Goal: Information Seeking & Learning: Learn about a topic

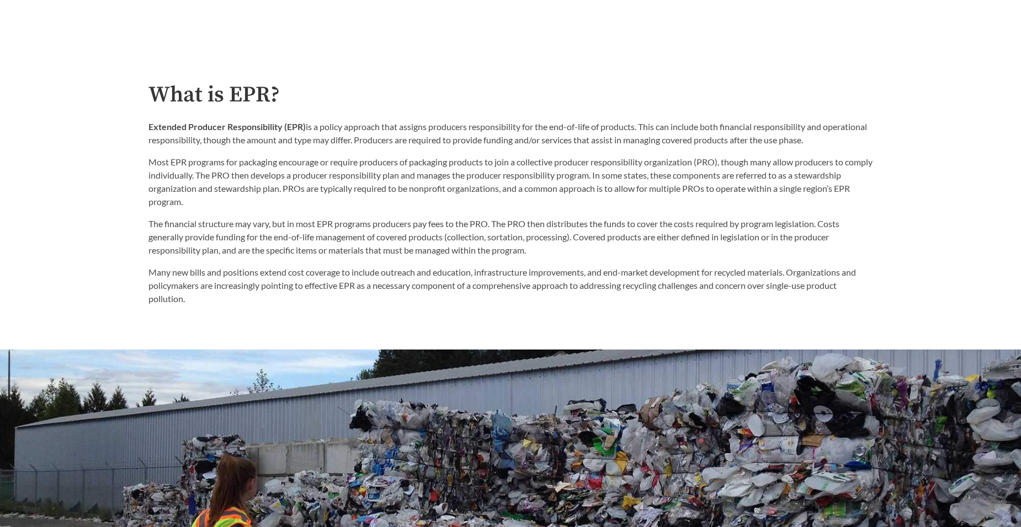
scroll to position [386, 0]
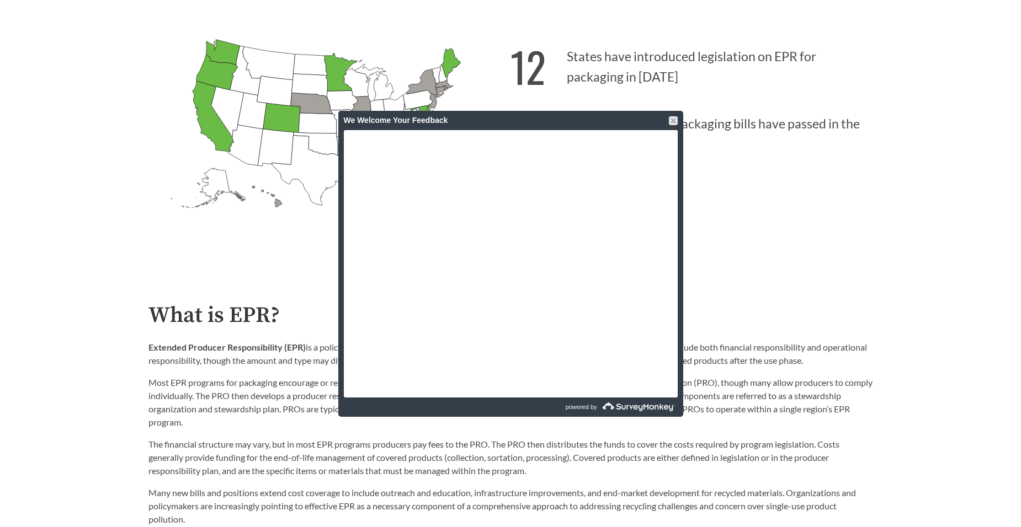
click at [675, 120] on div at bounding box center [673, 120] width 9 height 9
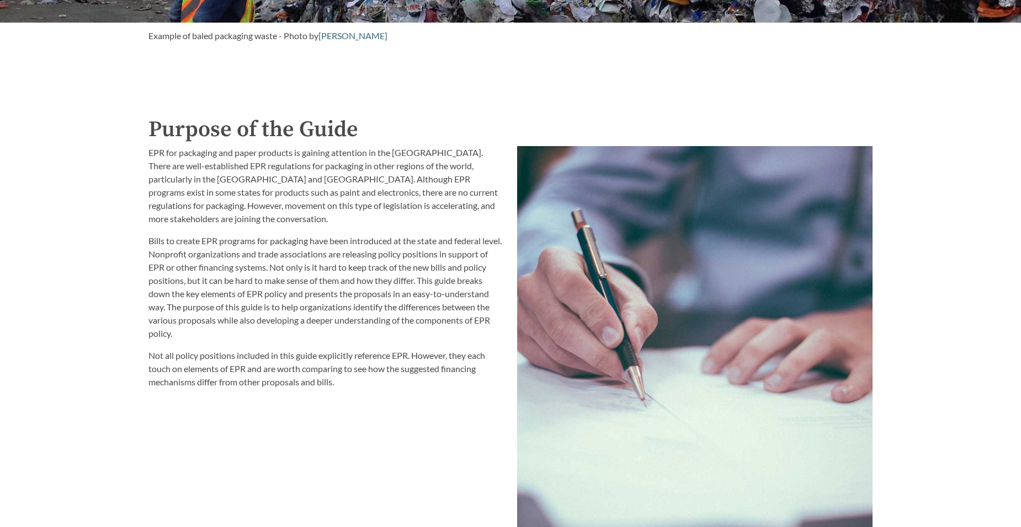
scroll to position [1214, 0]
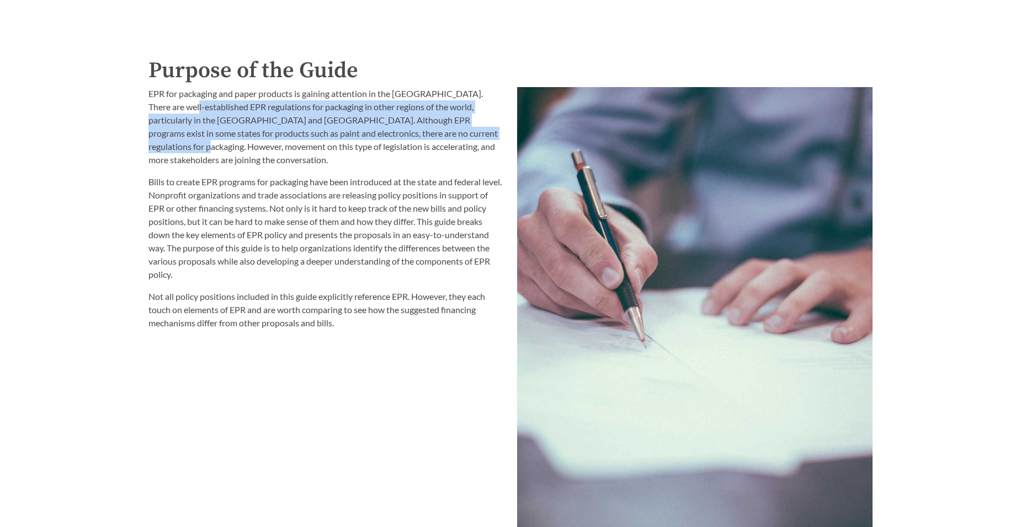
drag, startPoint x: 188, startPoint y: 110, endPoint x: 493, endPoint y: 135, distance: 306.6
click at [493, 135] on p "EPR for packaging and paper products is gaining attention in the [GEOGRAPHIC_DA…" at bounding box center [325, 126] width 355 height 79
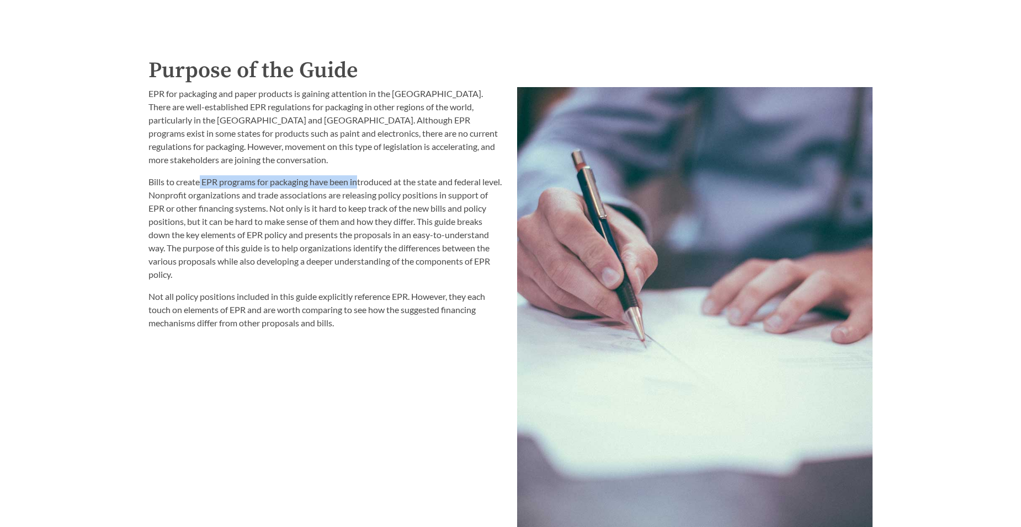
drag, startPoint x: 201, startPoint y: 186, endPoint x: 361, endPoint y: 184, distance: 160.0
click at [361, 184] on p "Bills to create EPR programs for packaging have been introduced at the state an…" at bounding box center [325, 228] width 355 height 106
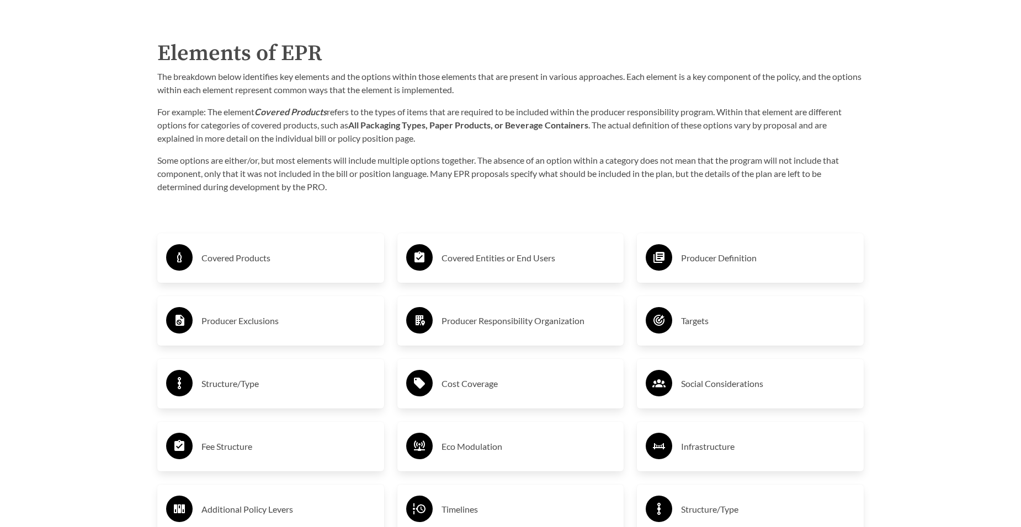
scroll to position [1545, 0]
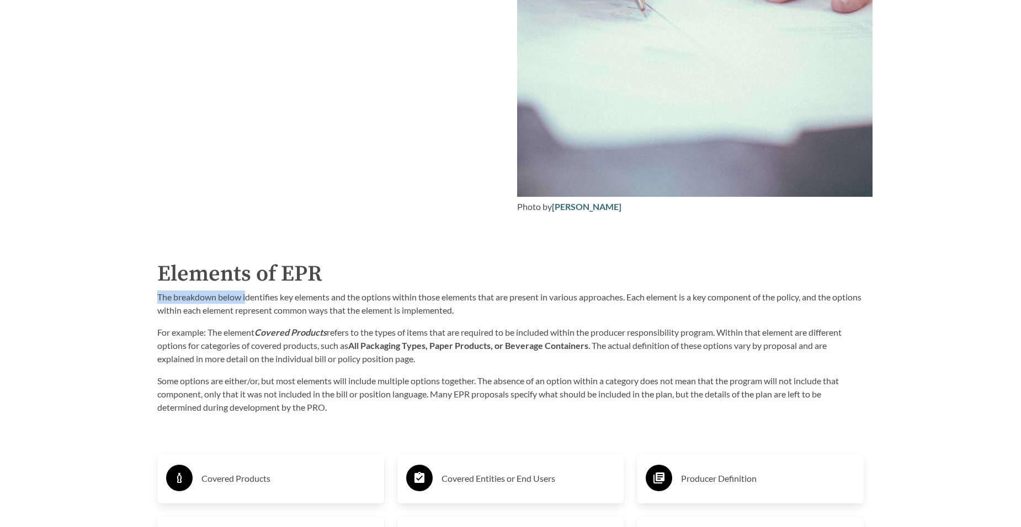
drag, startPoint x: 247, startPoint y: 298, endPoint x: 432, endPoint y: 291, distance: 185.5
click at [432, 291] on div "Elements of EPR The breakdown below identifies key elements and the options wit…" at bounding box center [510, 336] width 706 height 157
drag, startPoint x: 432, startPoint y: 291, endPoint x: 483, endPoint y: 324, distance: 61.1
click at [483, 324] on div "The breakdown below identifies key elements and the options within those elemen…" at bounding box center [510, 353] width 706 height 124
drag, startPoint x: 483, startPoint y: 324, endPoint x: 629, endPoint y: 342, distance: 147.3
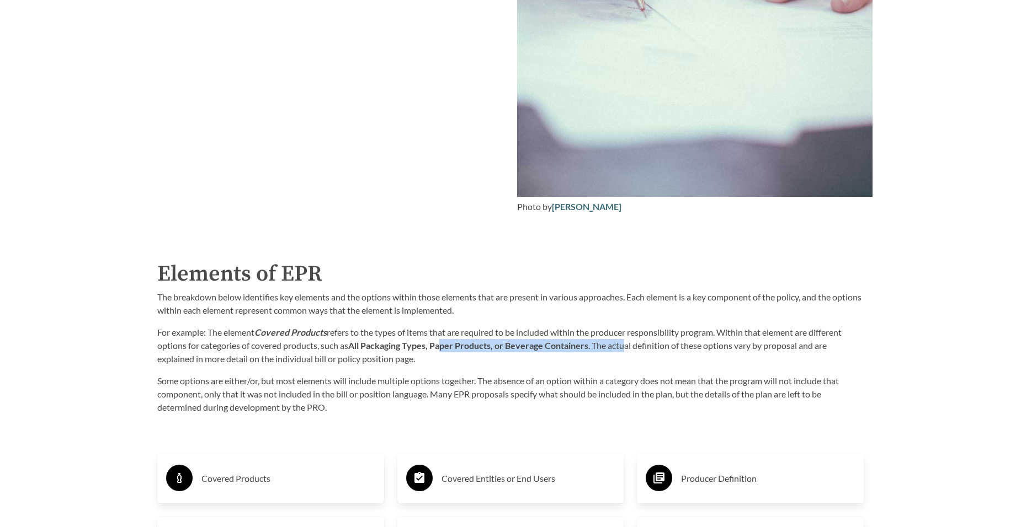
click at [629, 342] on p "For example: The element Covered Products refers to the types of items that are…" at bounding box center [510, 346] width 706 height 40
drag, startPoint x: 629, startPoint y: 342, endPoint x: 643, endPoint y: 371, distance: 32.1
click at [643, 371] on div "The breakdown below identifies key elements and the options within those elemen…" at bounding box center [510, 353] width 706 height 124
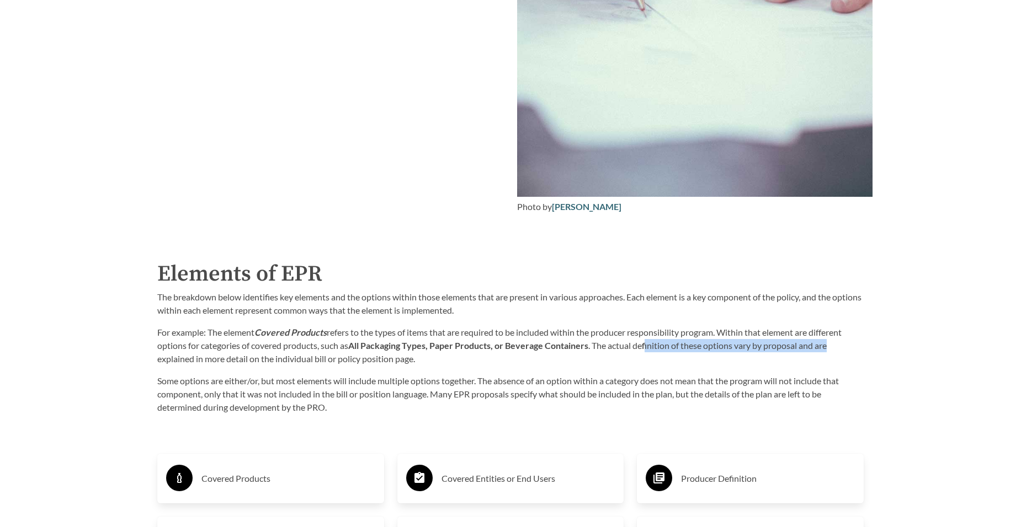
drag, startPoint x: 729, startPoint y: 346, endPoint x: 868, endPoint y: 342, distance: 139.1
click at [868, 342] on div "Elements of EPR The breakdown below identifies key elements and the options wit…" at bounding box center [510, 336] width 724 height 157
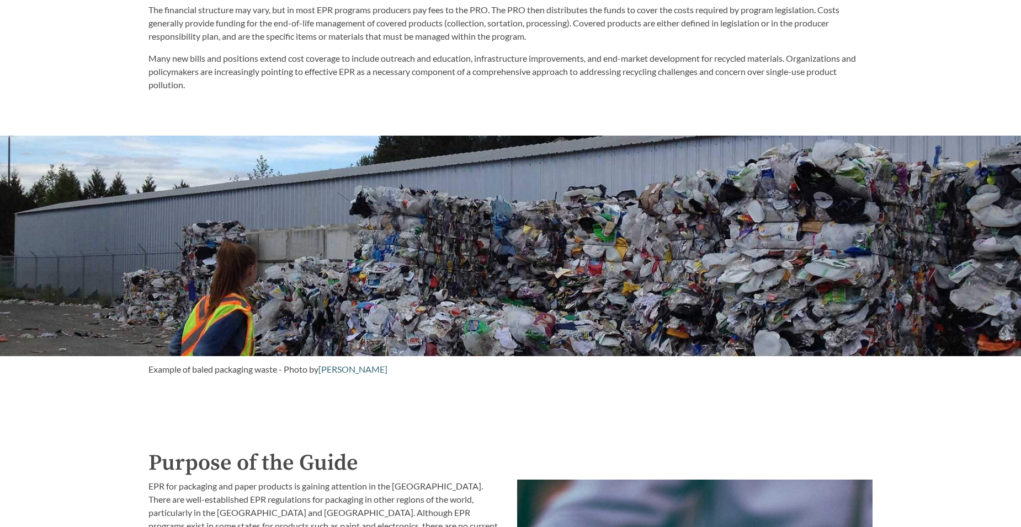
scroll to position [748, 0]
